Goal: Browse casually

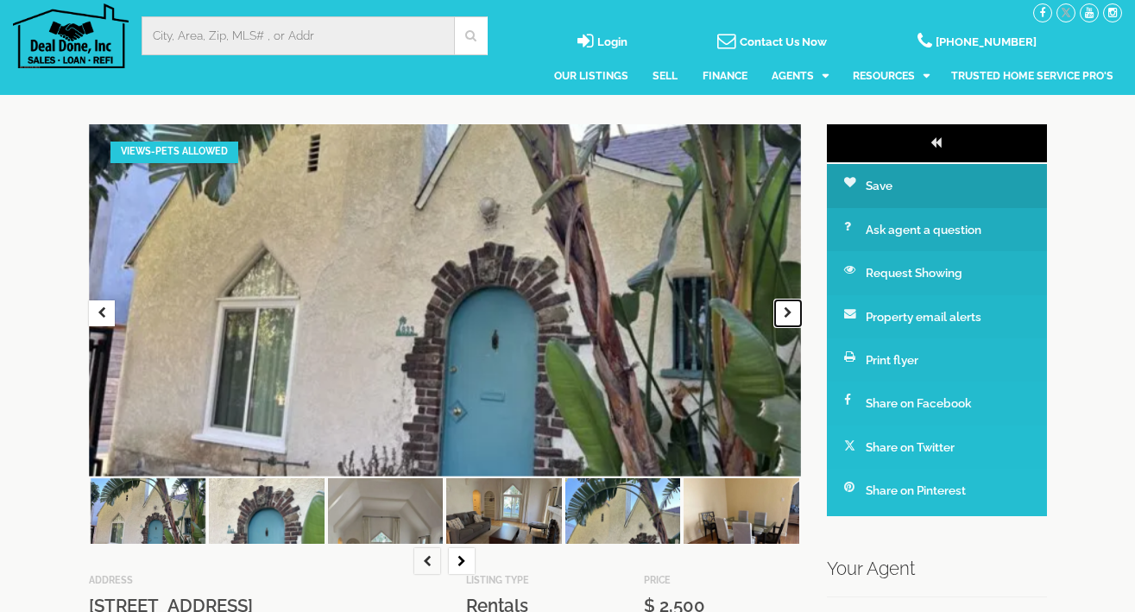
click at [796, 313] on button "button" at bounding box center [788, 313] width 26 height 26
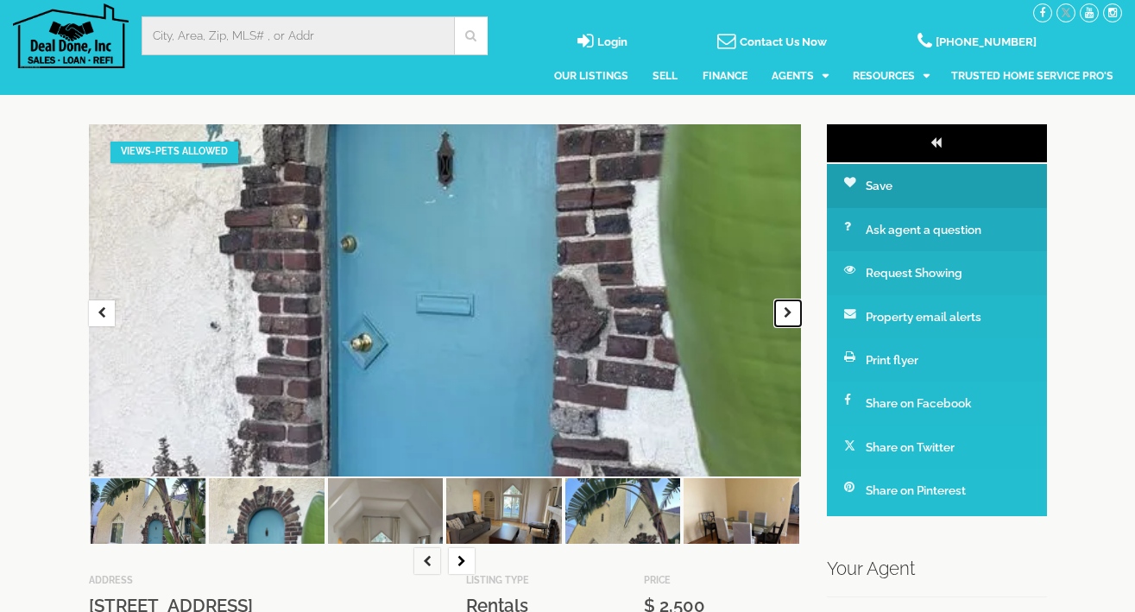
click at [796, 313] on button "button" at bounding box center [788, 313] width 26 height 26
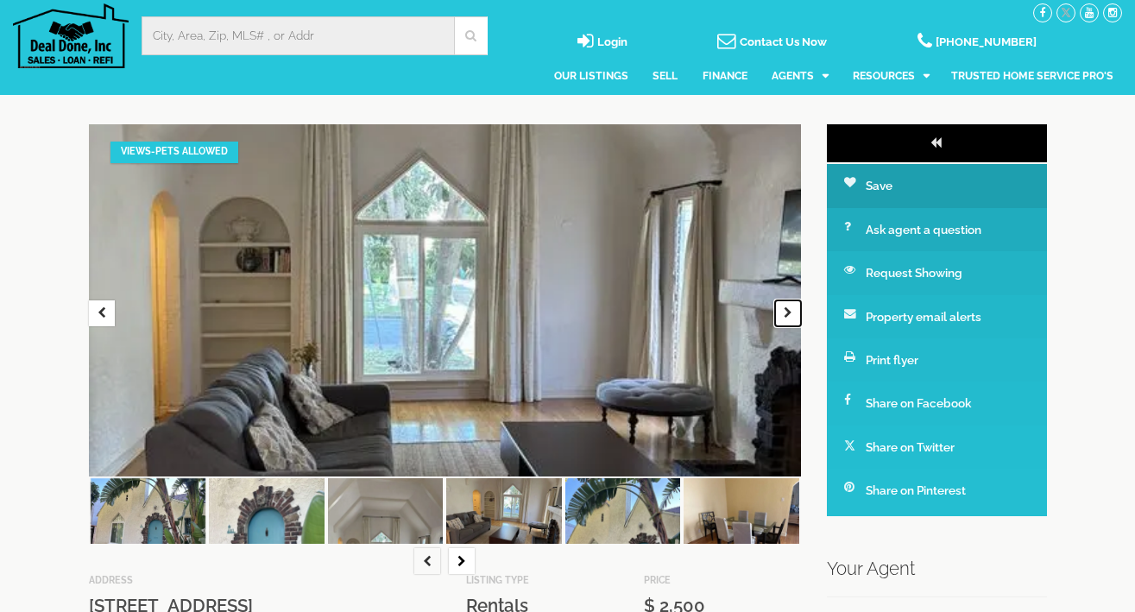
click at [796, 313] on button "button" at bounding box center [788, 313] width 26 height 26
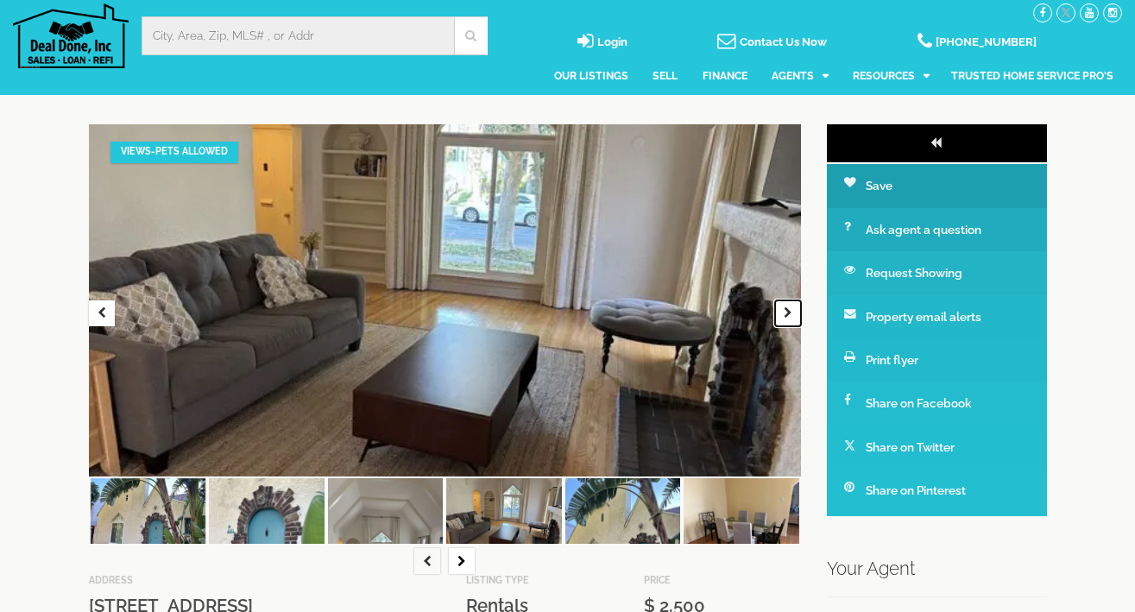
click at [796, 313] on button "button" at bounding box center [788, 313] width 26 height 26
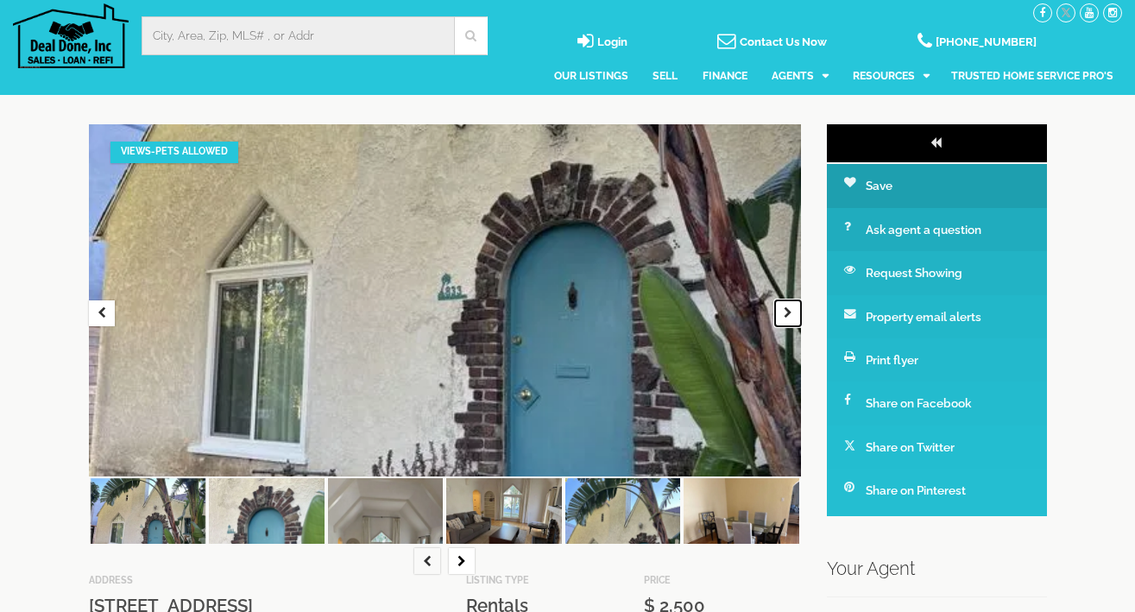
click at [796, 313] on button "button" at bounding box center [788, 313] width 26 height 26
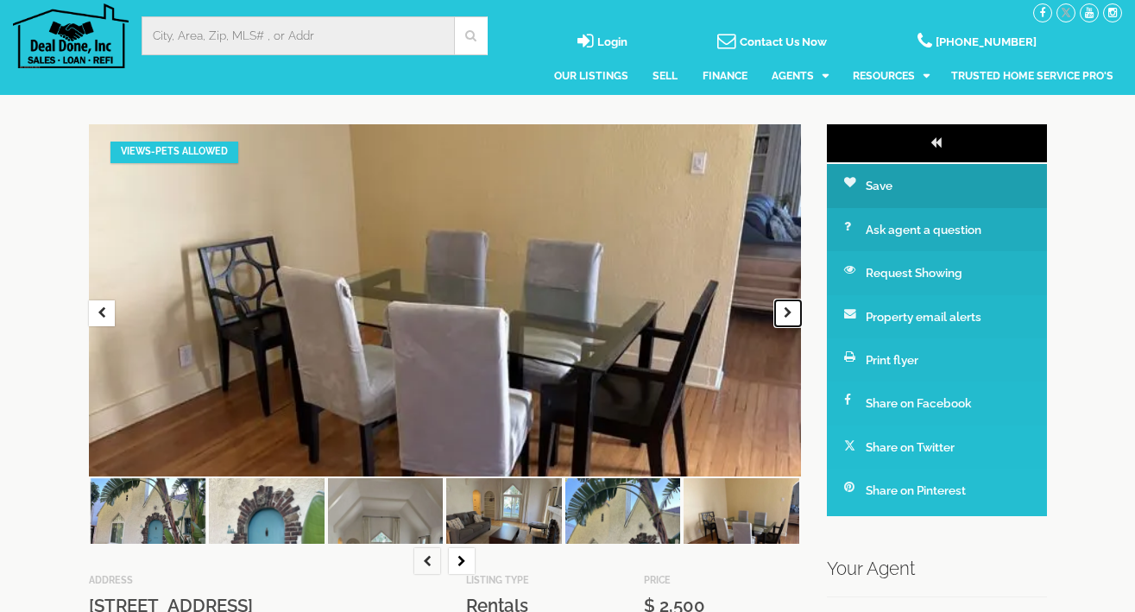
click at [796, 313] on button "button" at bounding box center [788, 313] width 26 height 26
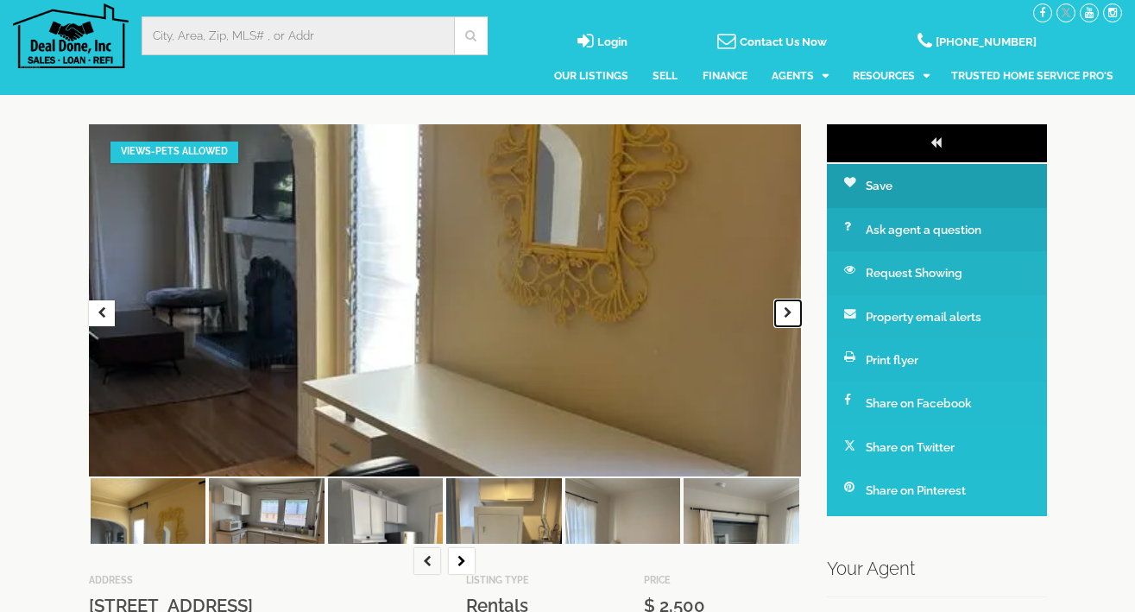
click at [796, 313] on button "button" at bounding box center [788, 313] width 26 height 26
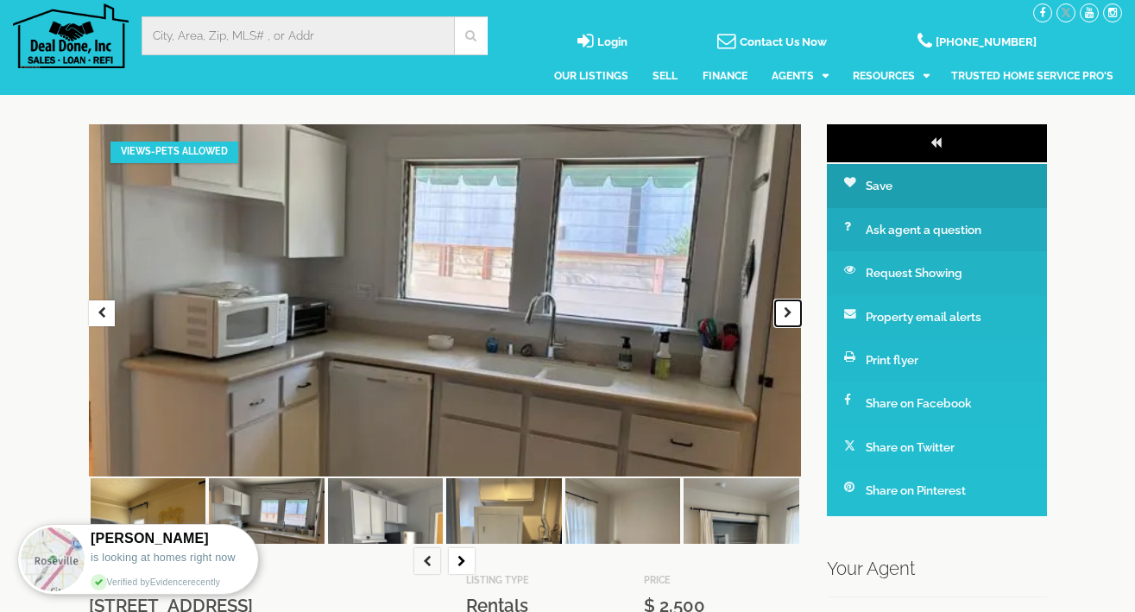
click at [796, 313] on button "button" at bounding box center [788, 313] width 26 height 26
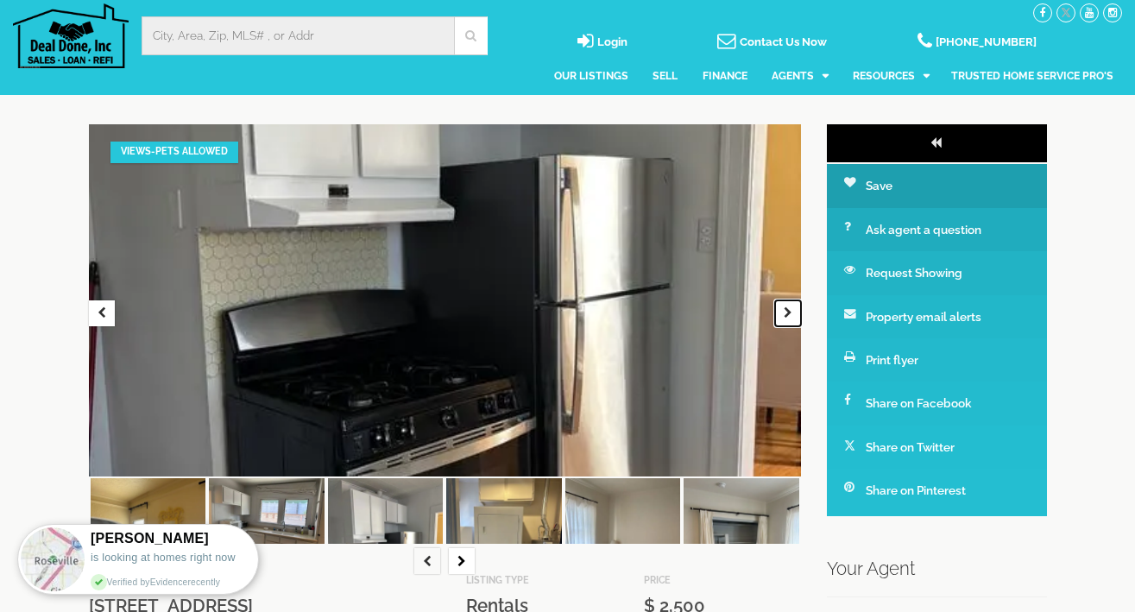
click at [796, 313] on button "button" at bounding box center [788, 313] width 26 height 26
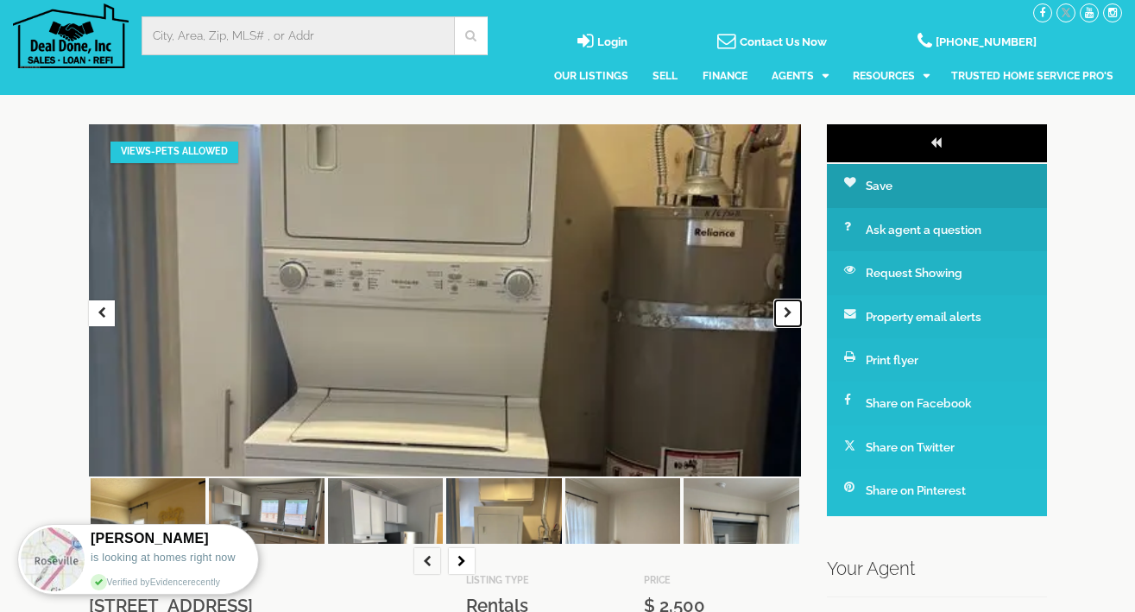
click at [796, 313] on button "button" at bounding box center [788, 313] width 26 height 26
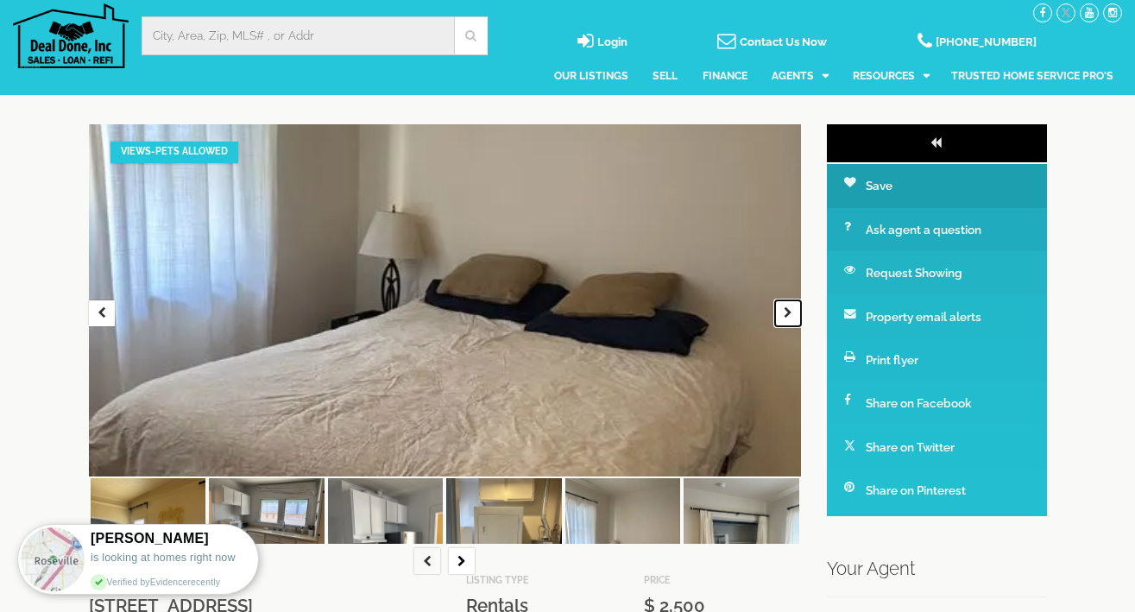
click at [796, 313] on button "button" at bounding box center [788, 313] width 26 height 26
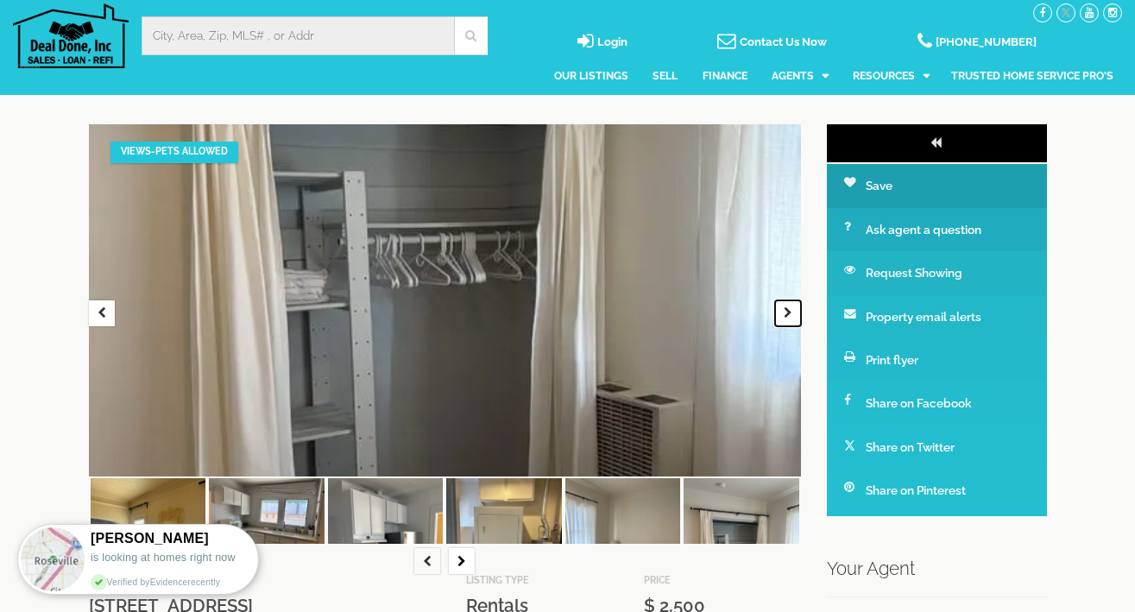
click at [796, 313] on button "button" at bounding box center [788, 313] width 26 height 26
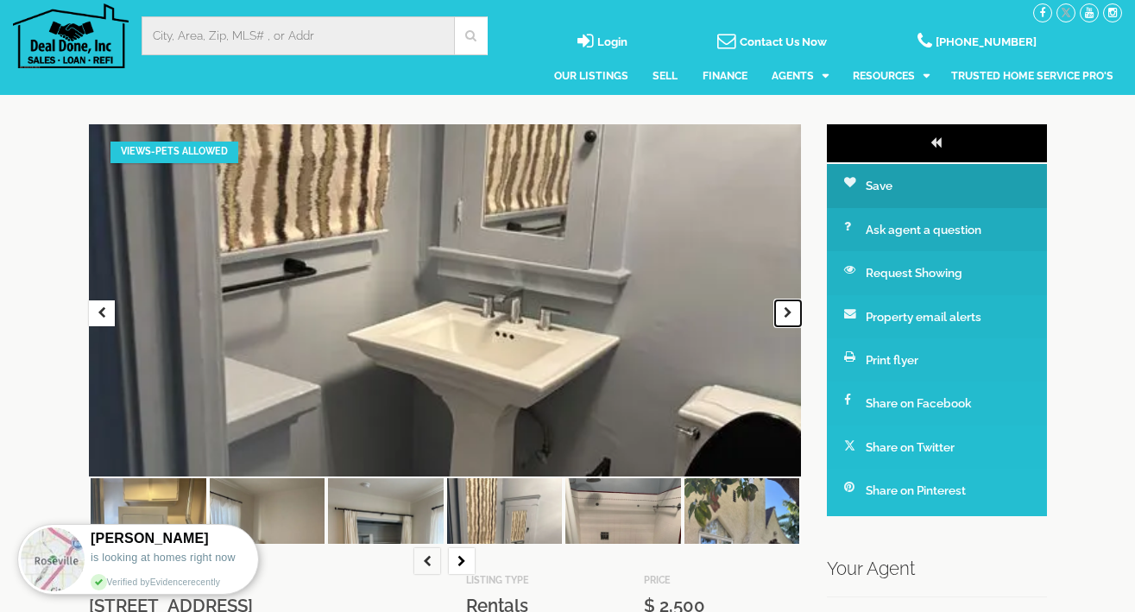
click at [796, 313] on button "button" at bounding box center [788, 313] width 26 height 26
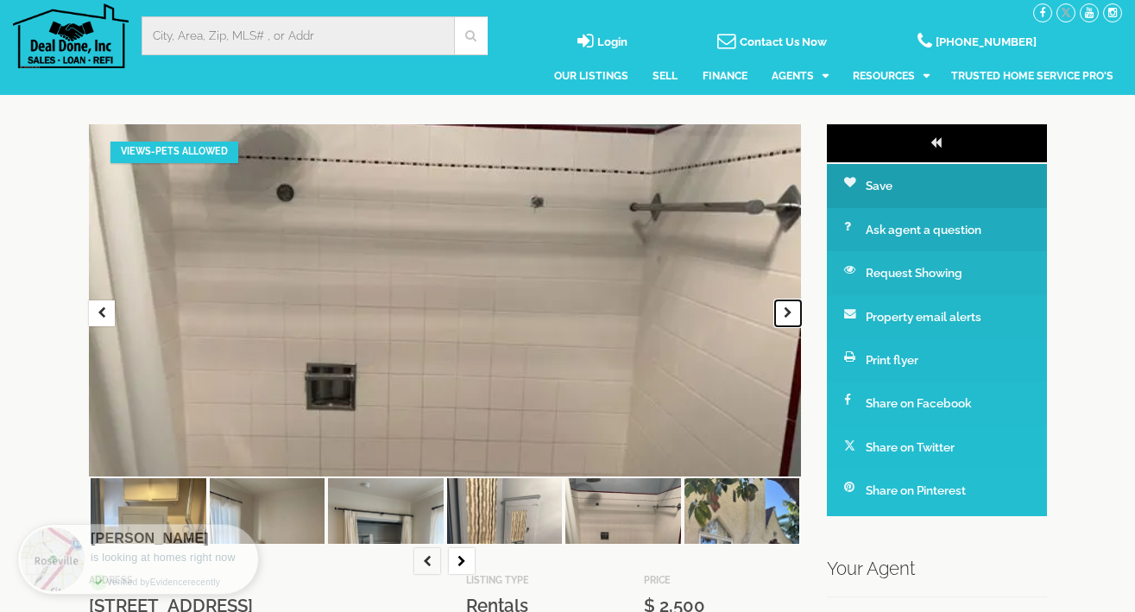
click at [796, 313] on button "button" at bounding box center [788, 313] width 26 height 26
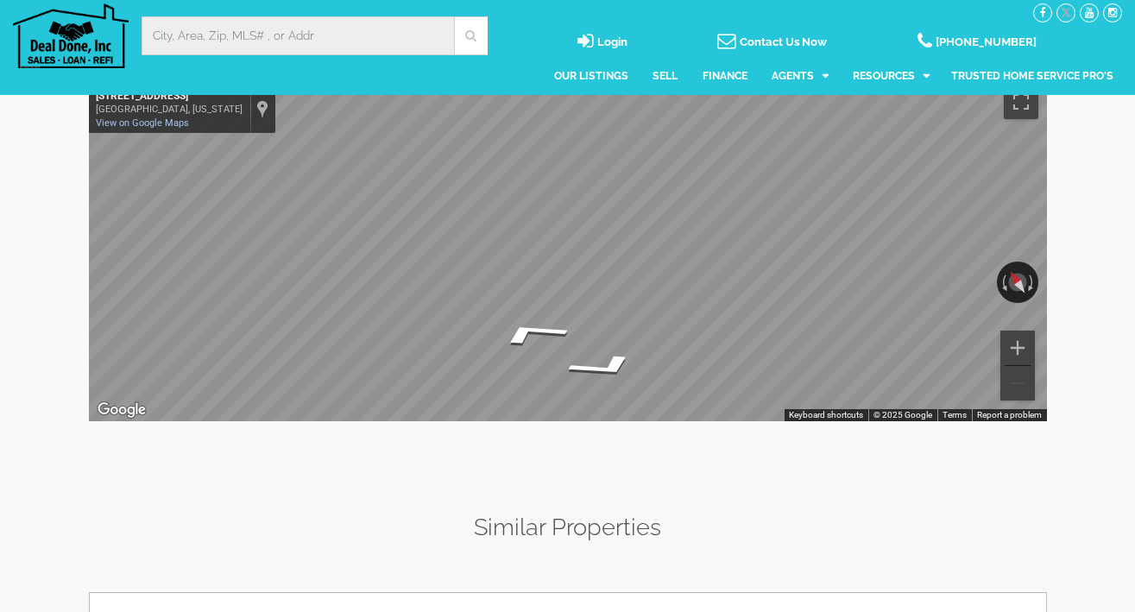
scroll to position [3898, 0]
